Goal: Task Accomplishment & Management: Manage account settings

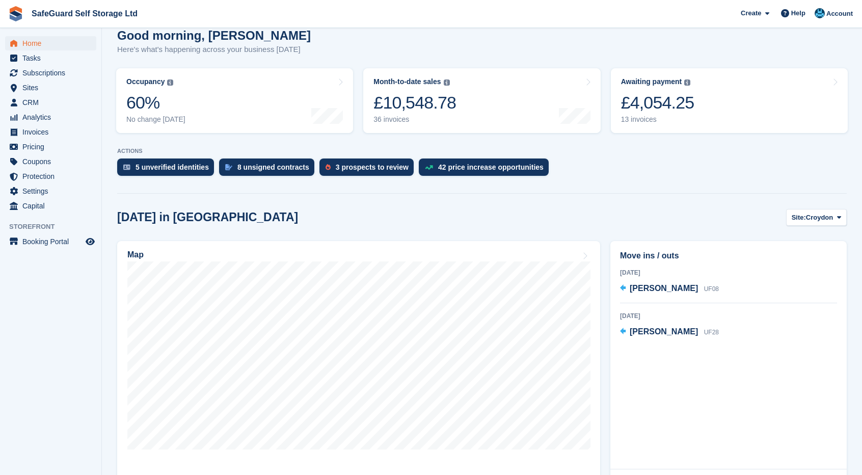
scroll to position [102, 0]
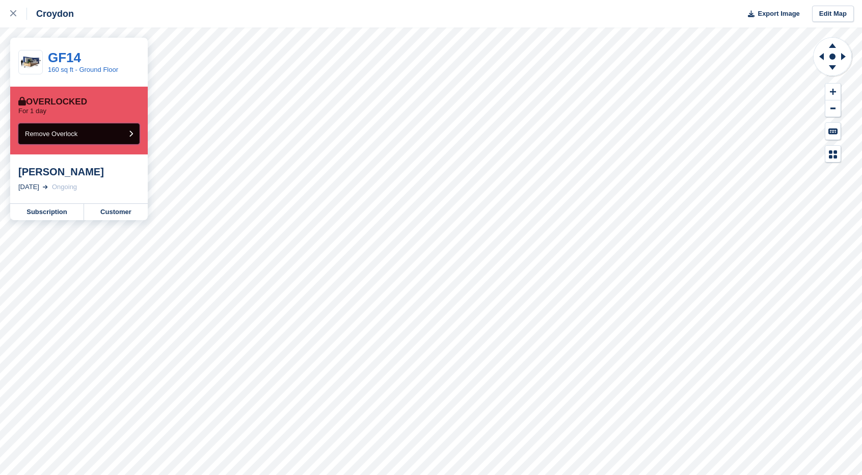
click at [113, 137] on button "Remove Overlock" at bounding box center [78, 133] width 121 height 21
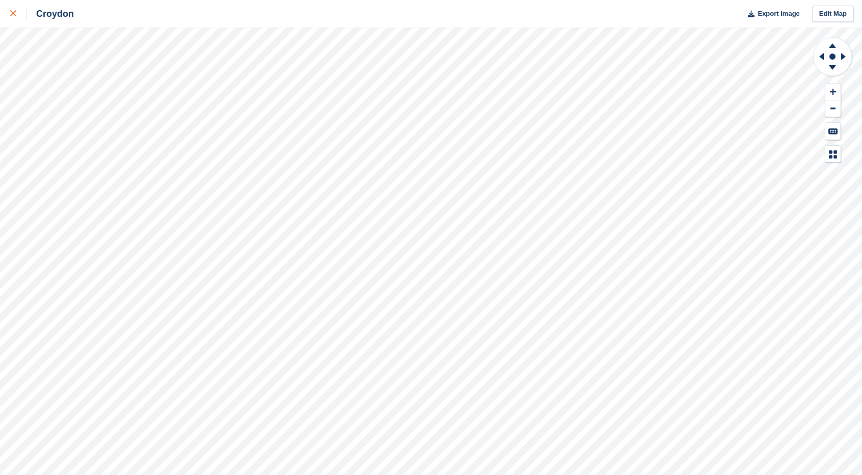
click at [7, 15] on link at bounding box center [13, 13] width 27 height 27
